Goal: Task Accomplishment & Management: Use online tool/utility

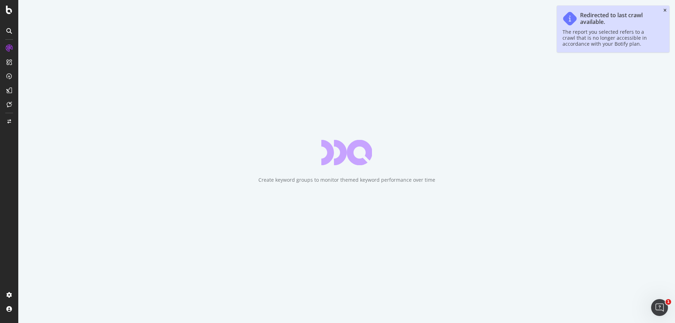
click at [665, 12] on icon "close toast" at bounding box center [664, 10] width 3 height 4
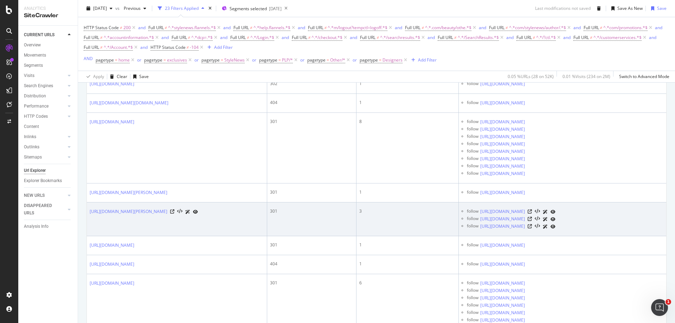
scroll to position [316, 0]
